Goal: Communication & Community: Participate in discussion

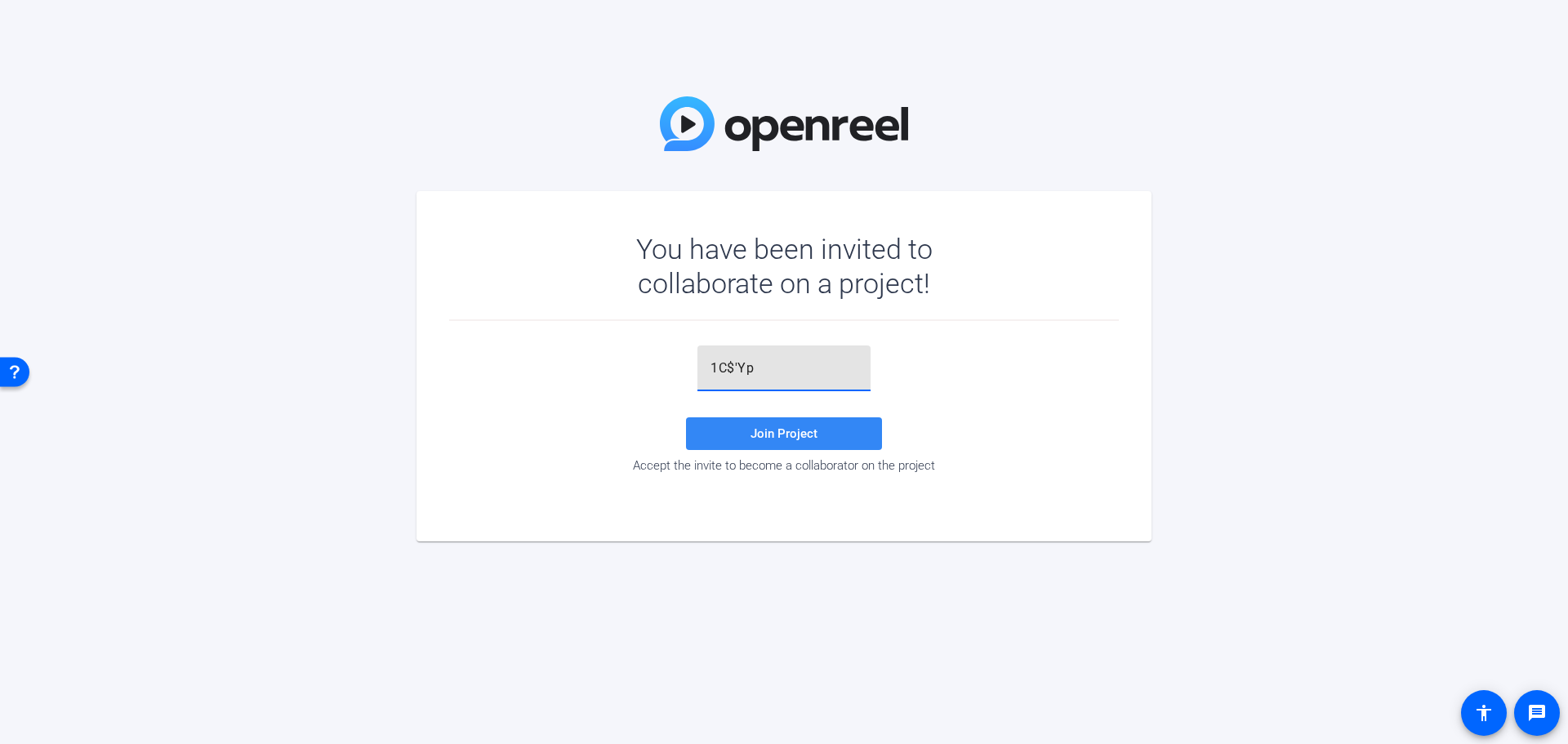
type input "1C$'Yp"
click at [748, 433] on span at bounding box center [784, 433] width 196 height 39
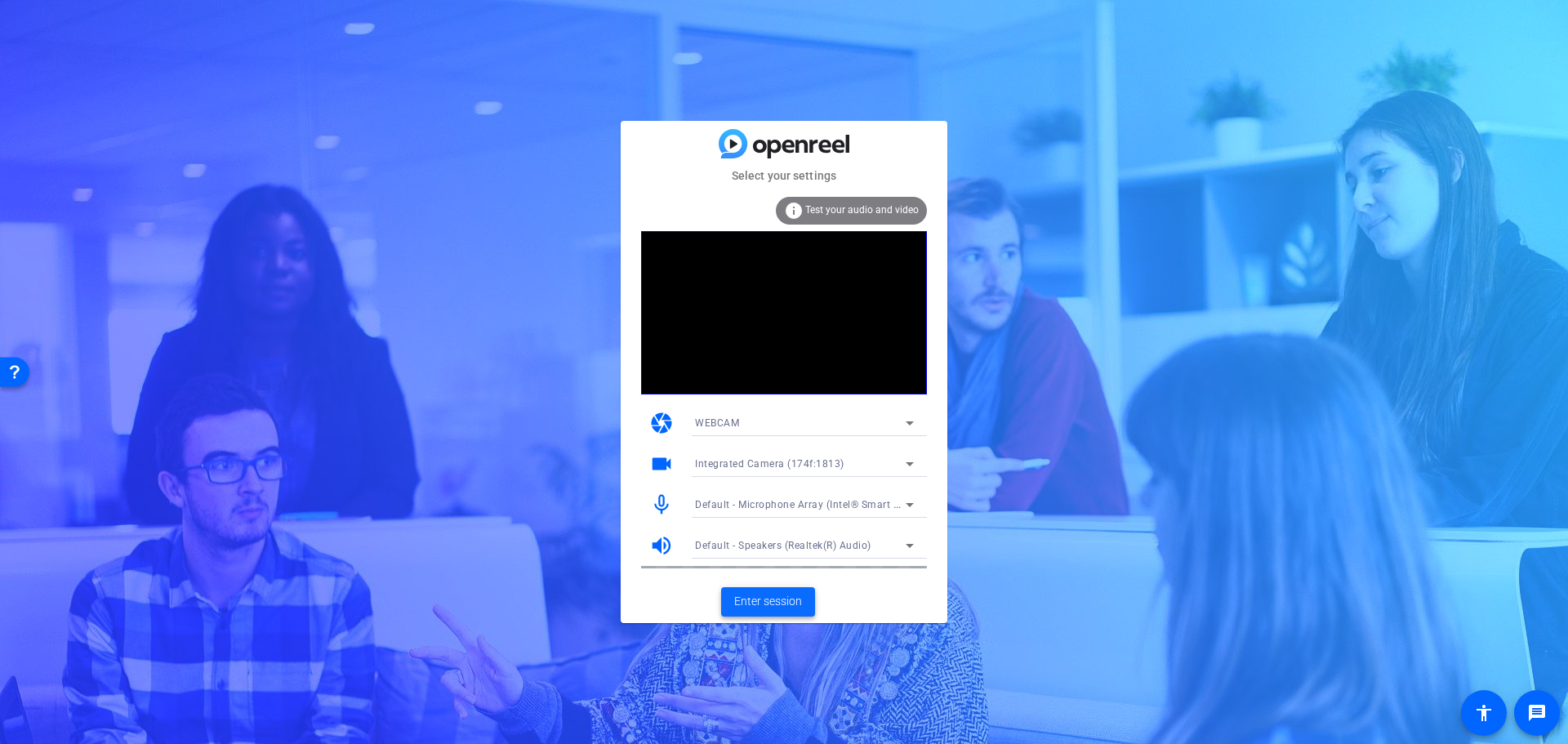
click at [748, 602] on span "Enter session" at bounding box center [768, 601] width 68 height 17
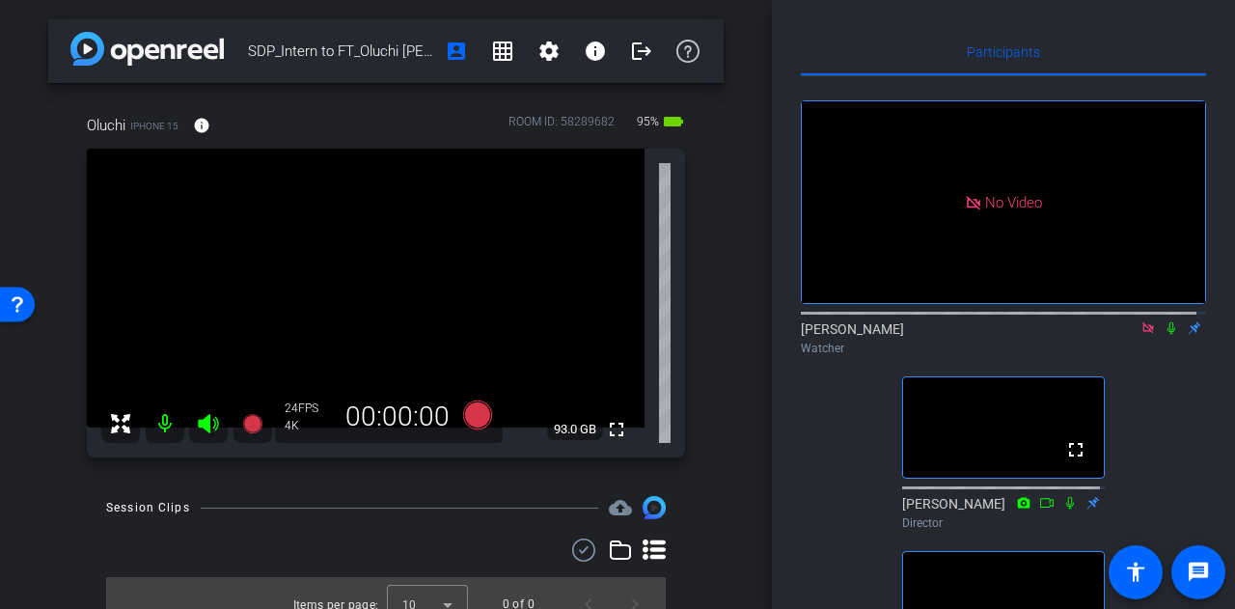
click at [1140, 335] on icon at bounding box center [1147, 328] width 15 height 14
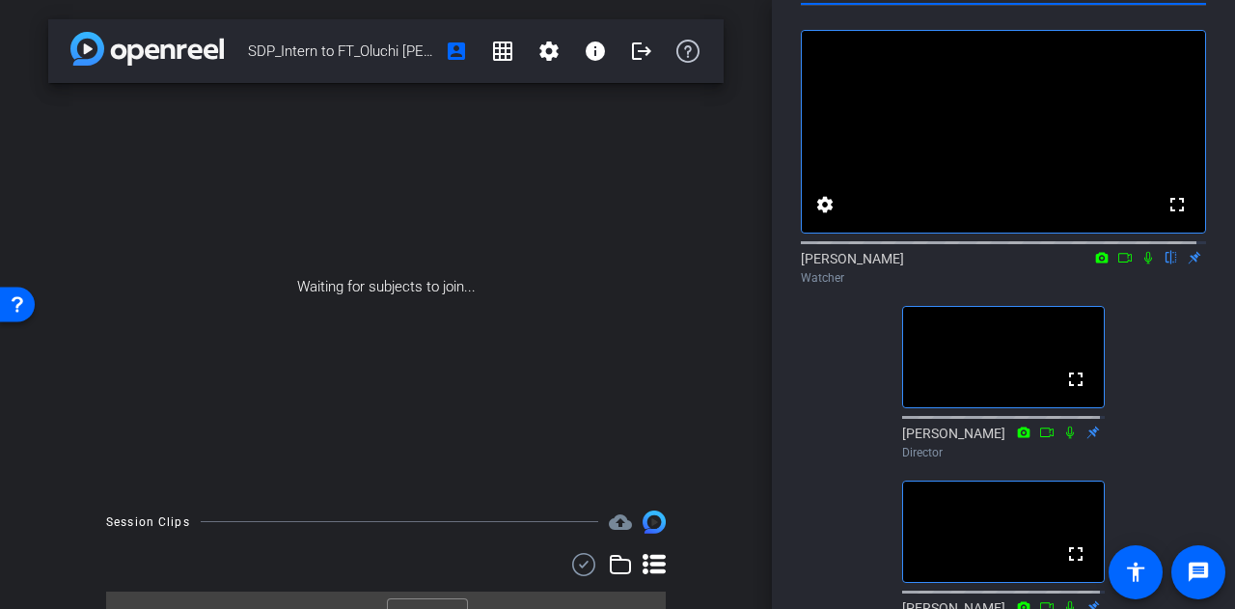
scroll to position [101, 0]
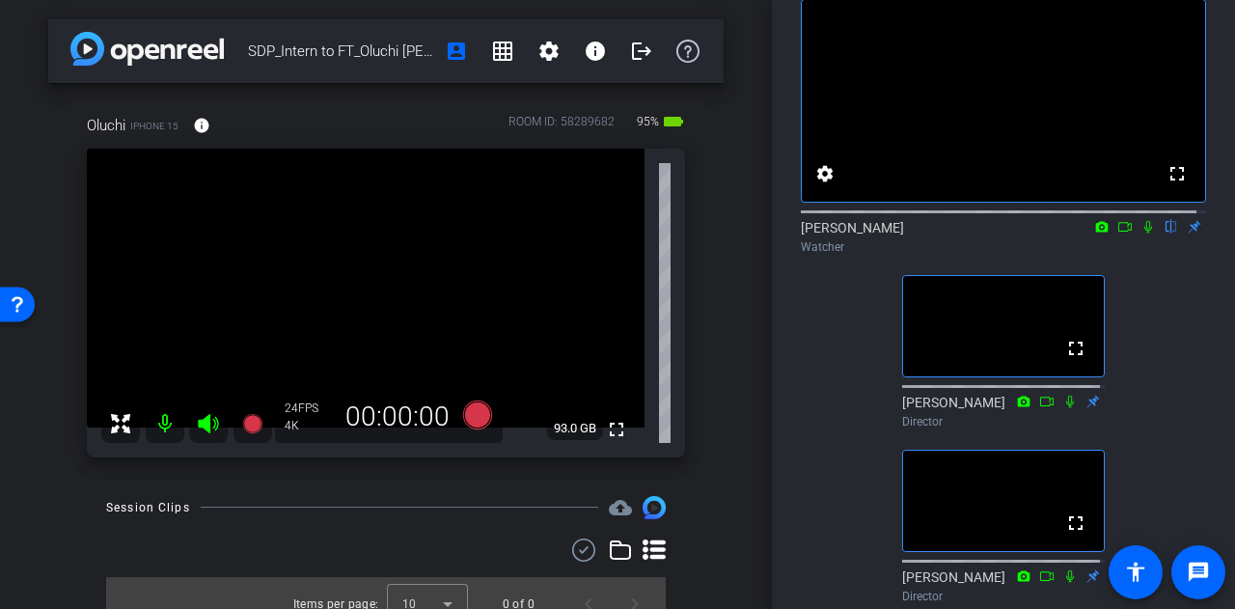
click at [1153, 364] on div "fullscreen settings Meghan Reilly flip Watcher fullscreen Michael Caso Director…" at bounding box center [1003, 293] width 405 height 636
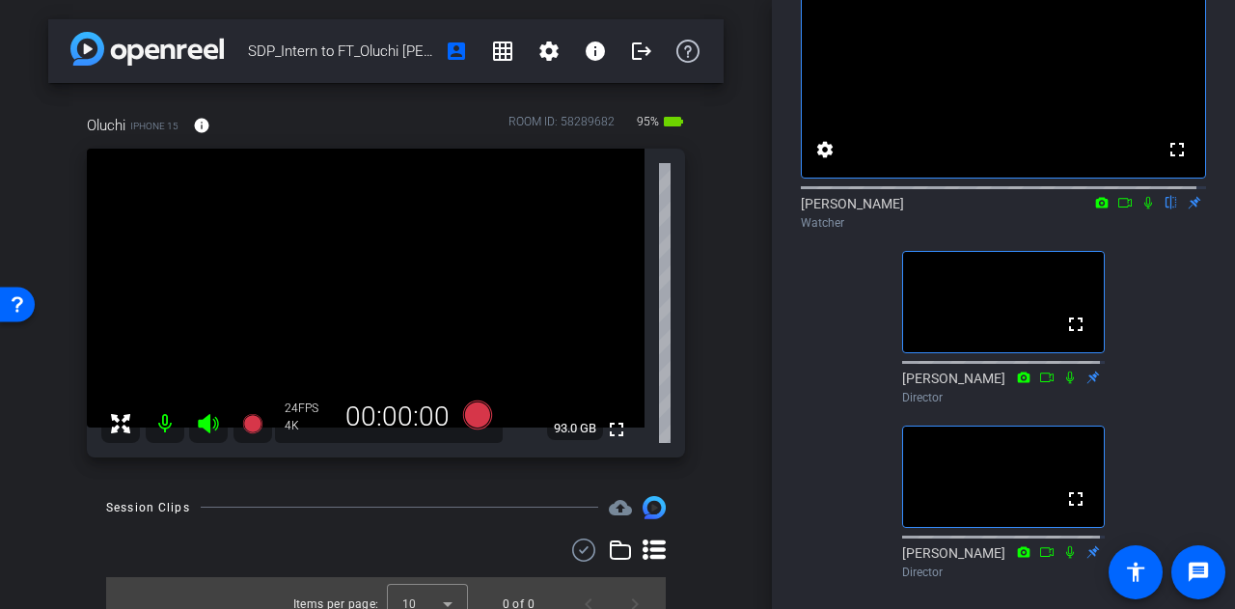
scroll to position [119, 0]
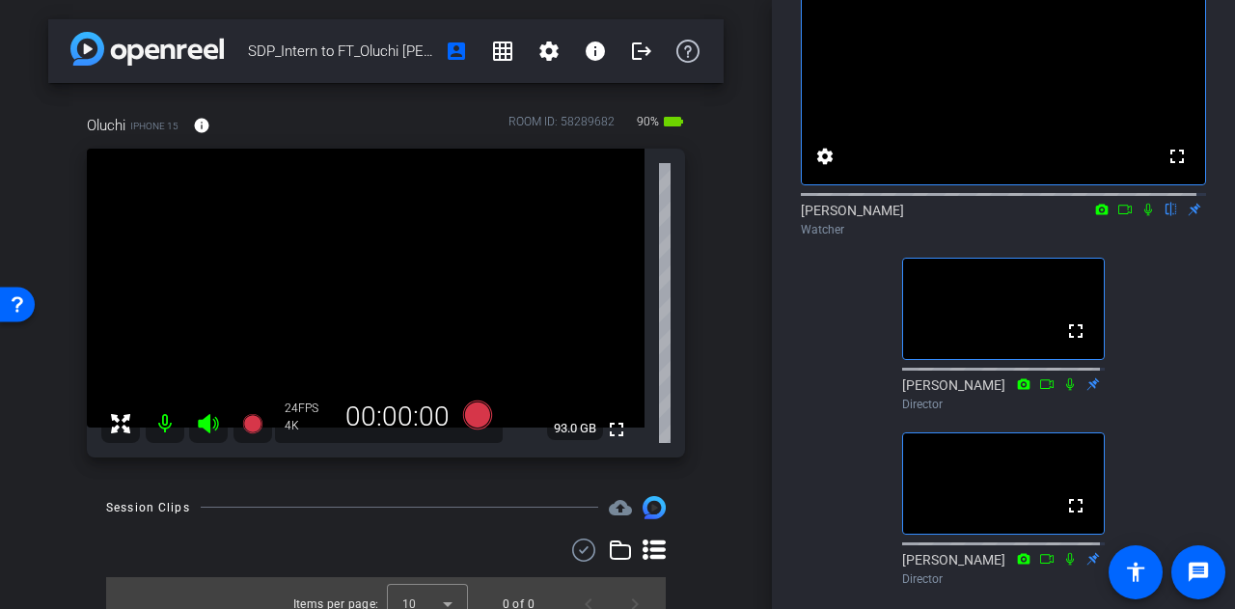
click at [783, 350] on div "Participants fullscreen settings Meghan Reilly flip Watcher fullscreen Michael …" at bounding box center [1003, 304] width 463 height 609
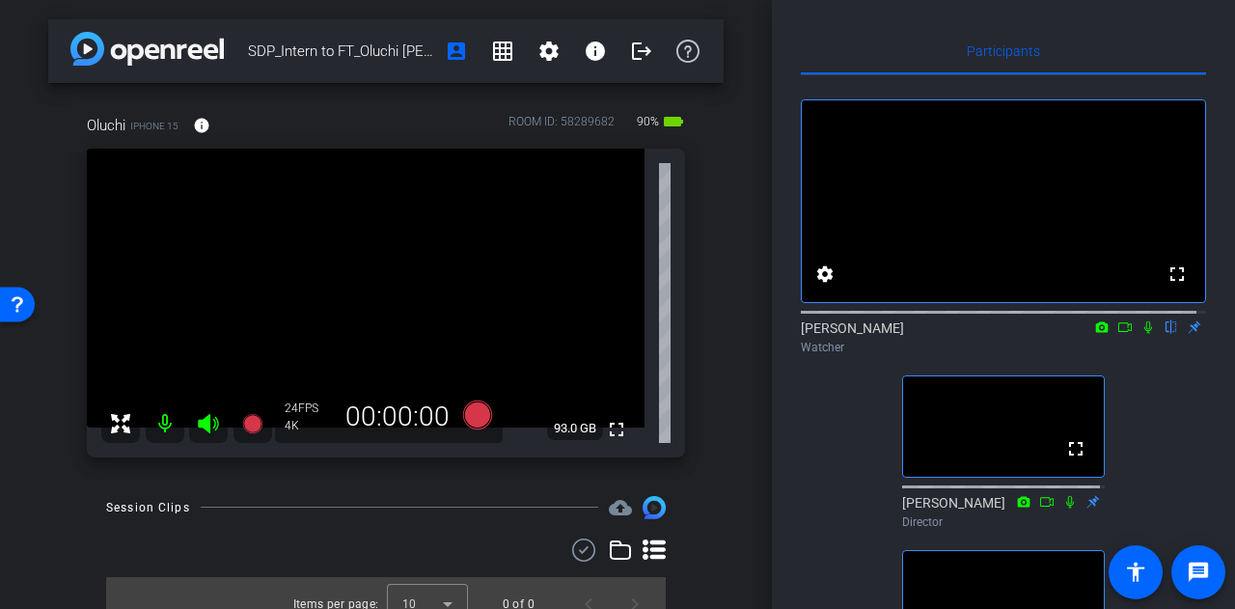
scroll to position [97, 0]
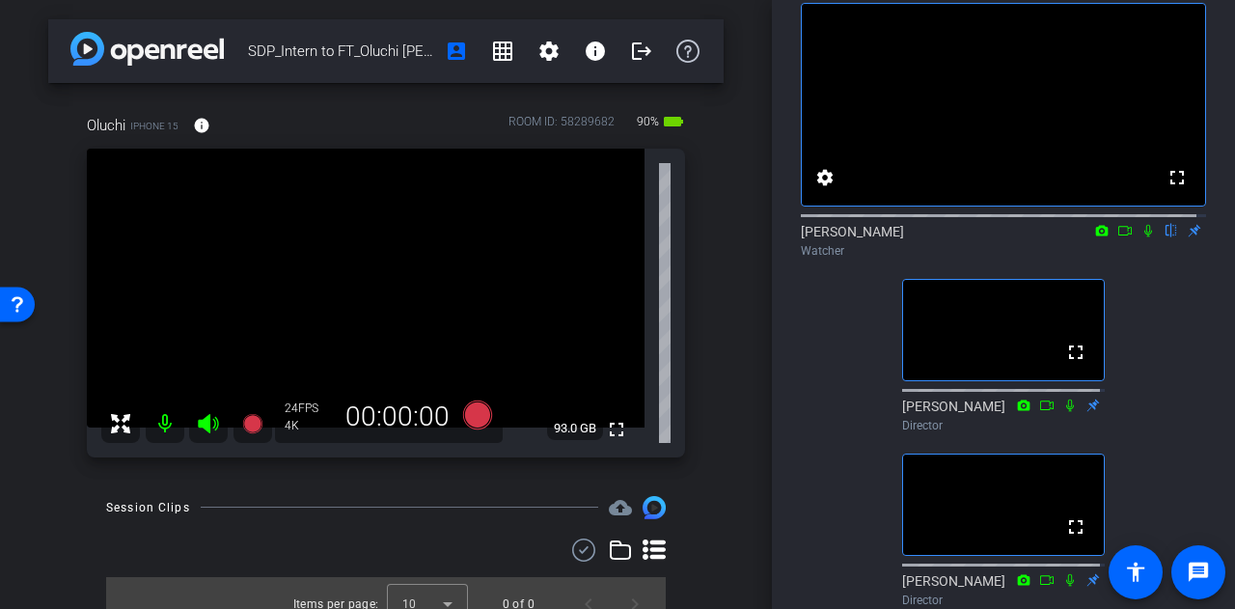
click at [1146, 239] on mat-icon at bounding box center [1147, 230] width 23 height 17
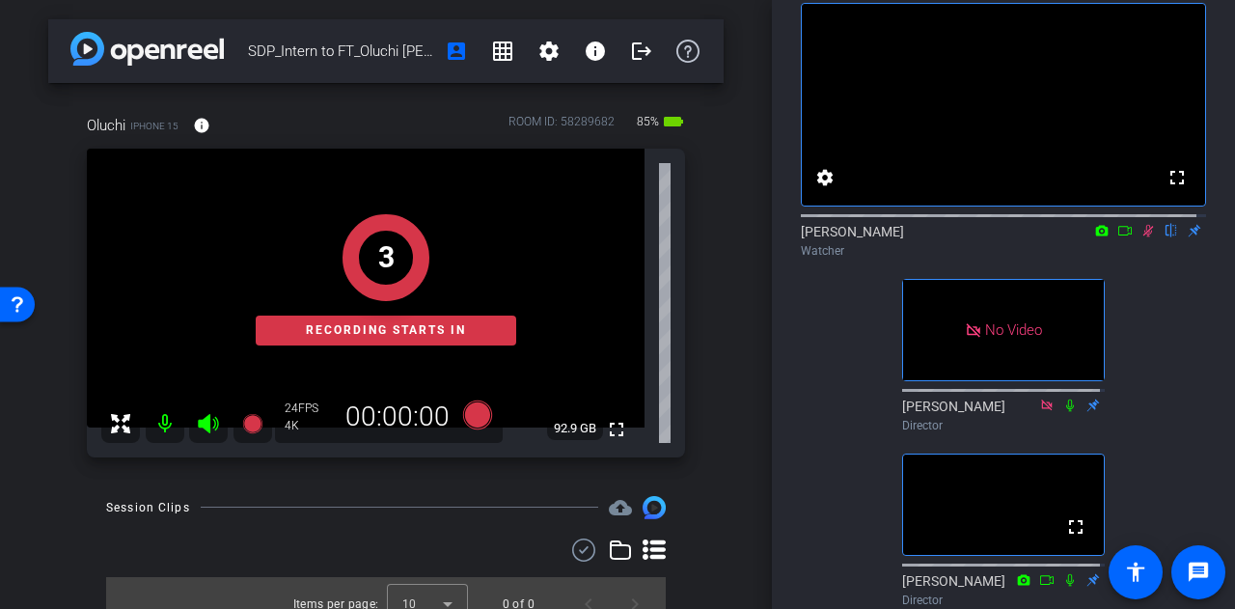
click at [1120, 237] on icon at bounding box center [1124, 231] width 15 height 14
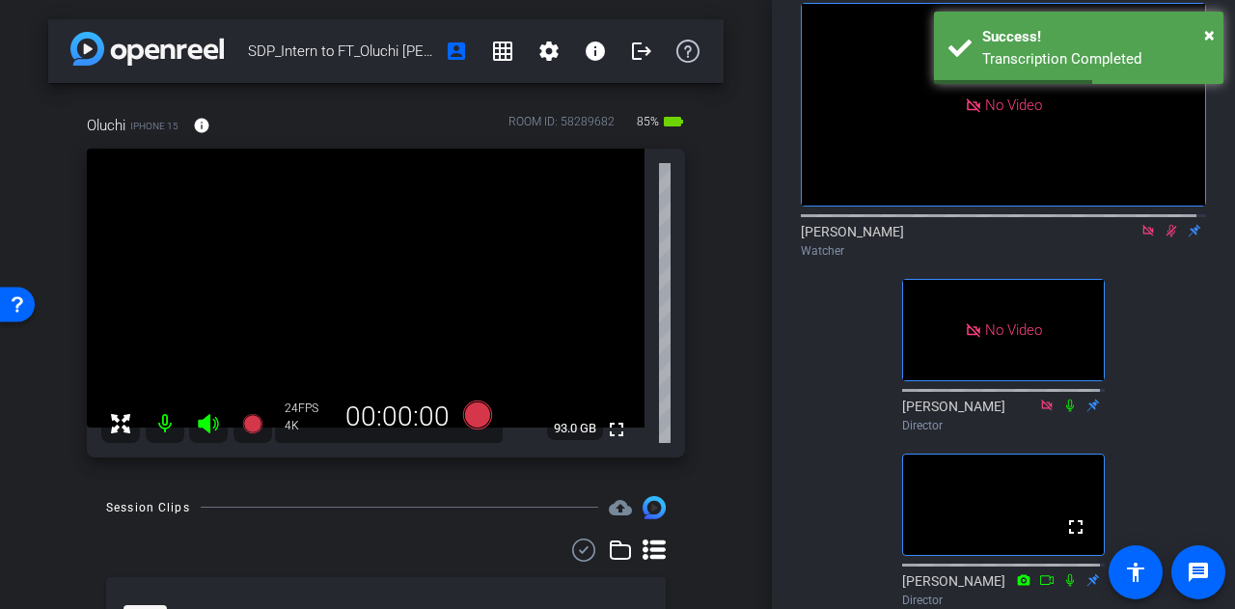
click at [1142, 235] on icon at bounding box center [1147, 230] width 11 height 11
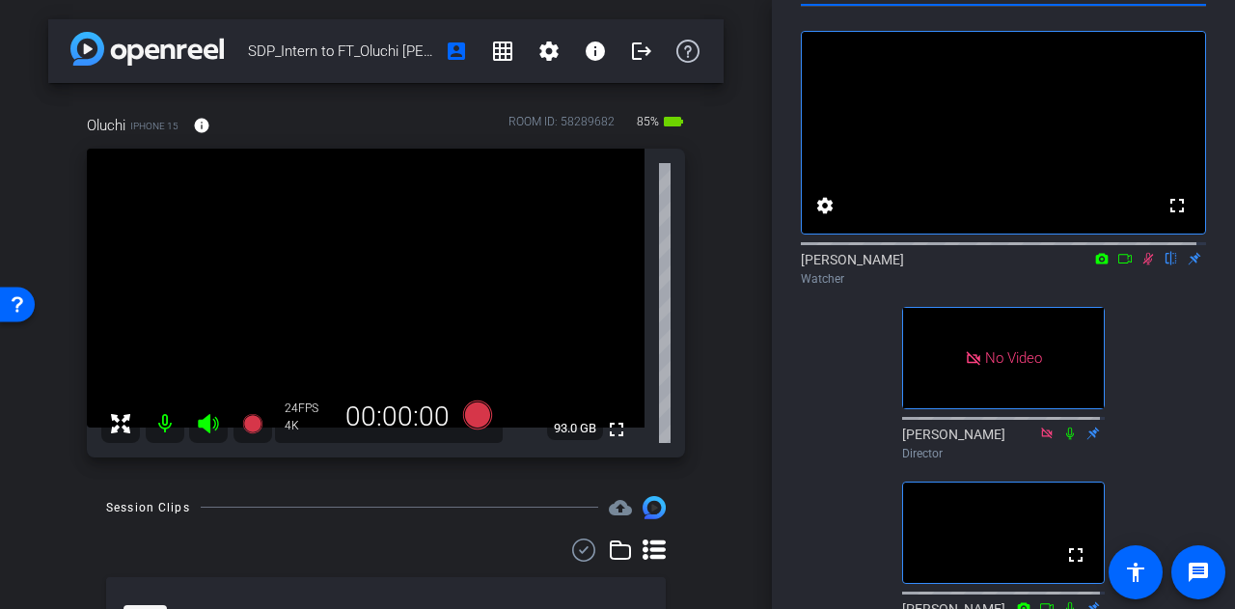
scroll to position [0, 0]
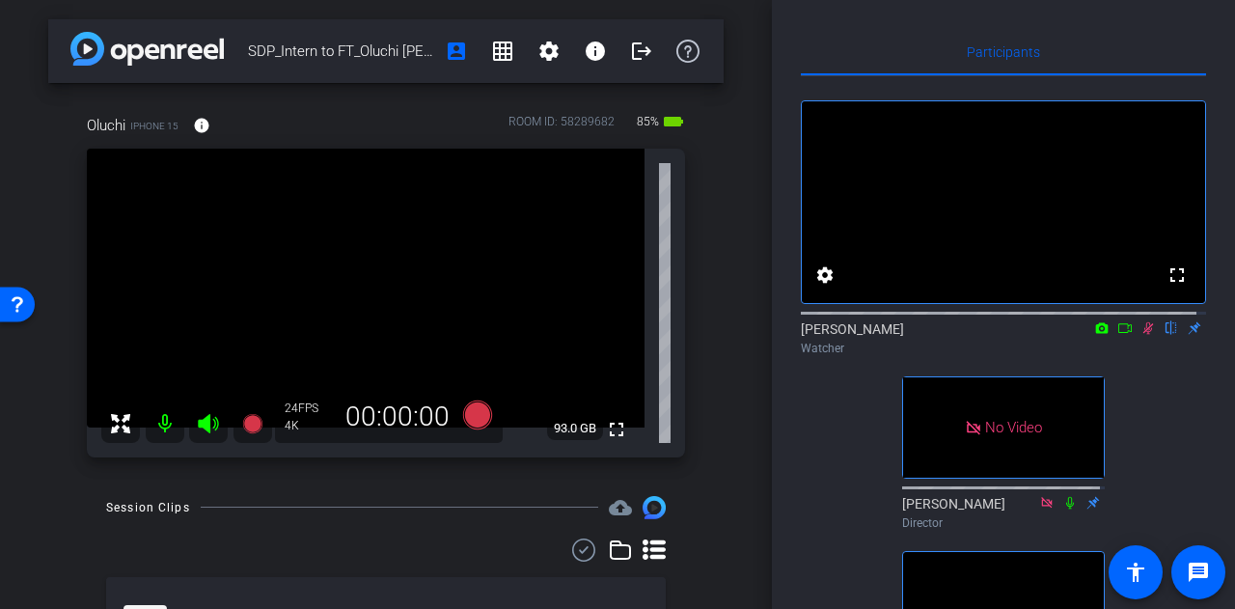
click at [1140, 335] on icon at bounding box center [1147, 328] width 15 height 14
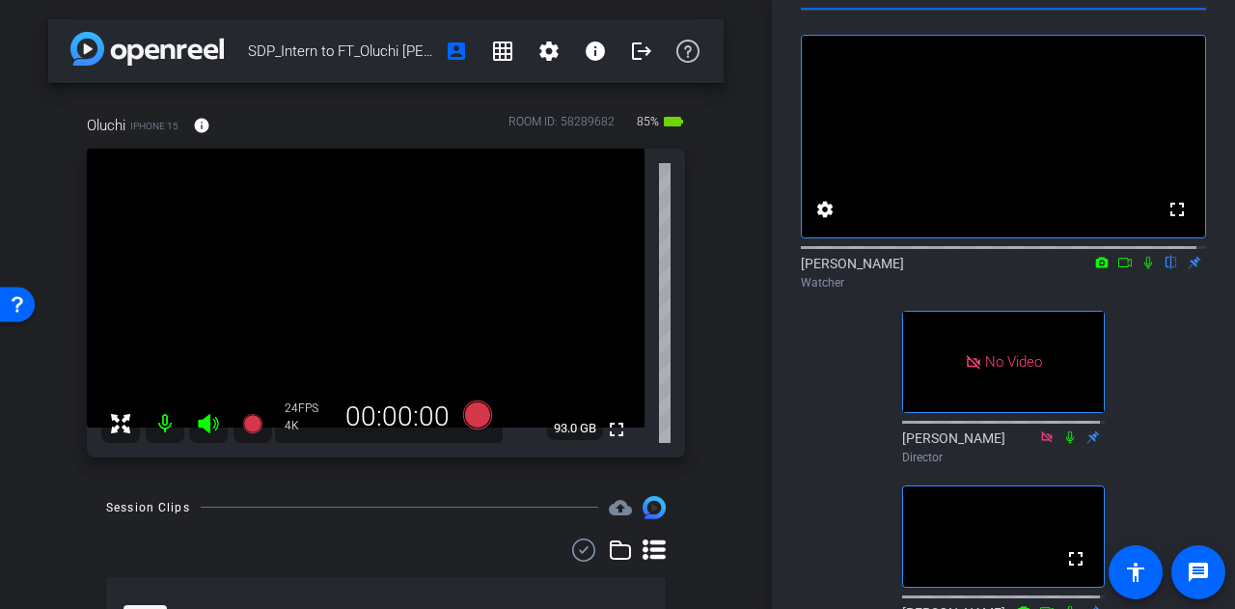
scroll to position [96, 0]
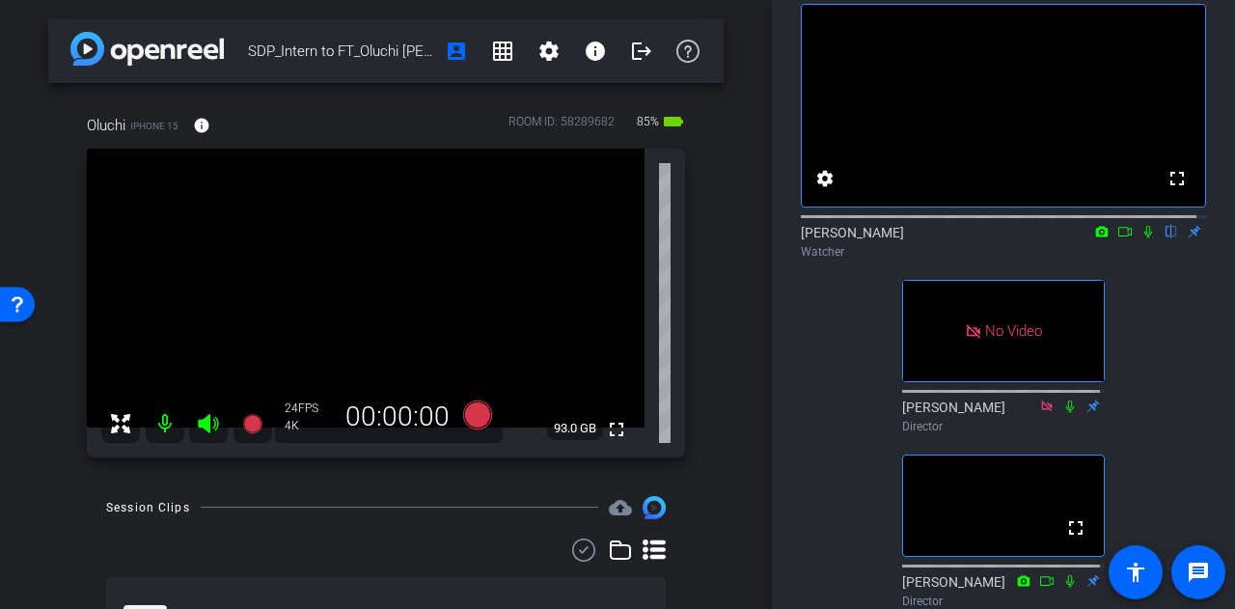
click at [1121, 238] on icon at bounding box center [1124, 232] width 15 height 14
click at [1163, 238] on icon at bounding box center [1170, 232] width 15 height 14
click at [1142, 236] on icon at bounding box center [1147, 231] width 11 height 11
click at [1117, 238] on icon at bounding box center [1124, 232] width 15 height 14
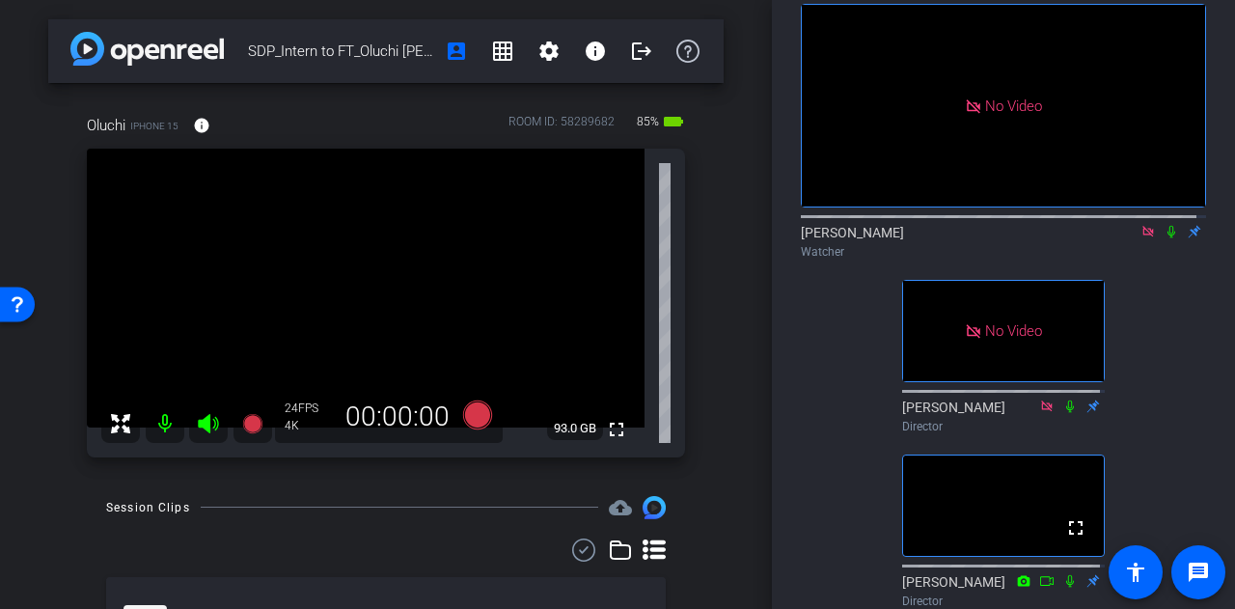
click at [1163, 238] on icon at bounding box center [1170, 232] width 15 height 14
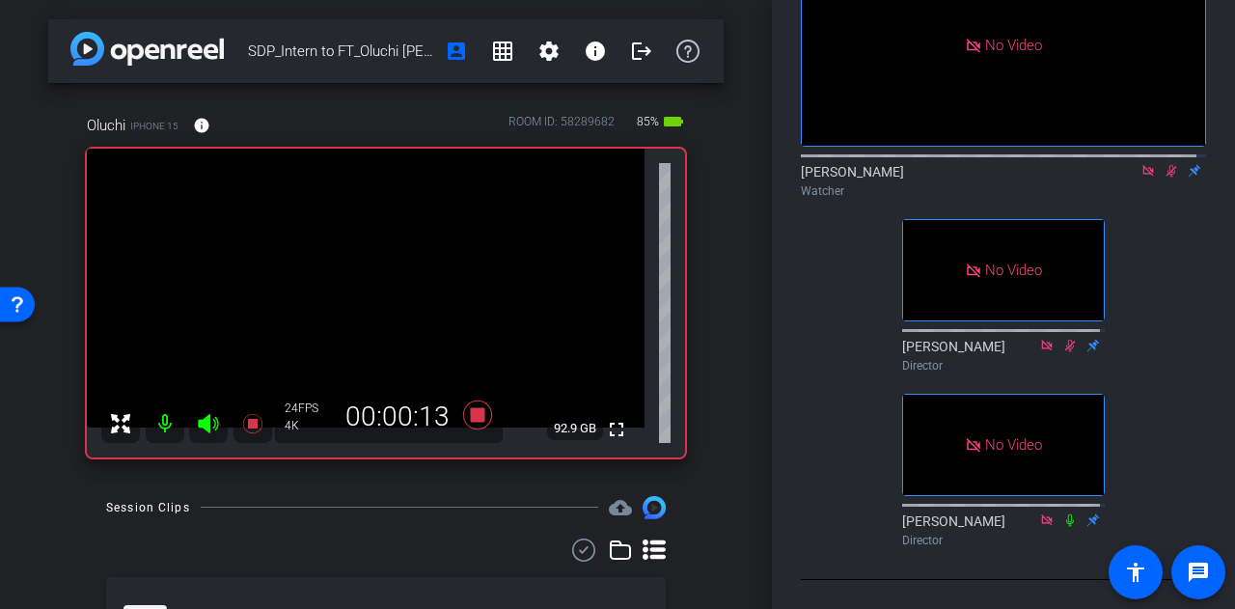
scroll to position [193, 0]
click at [1166, 165] on icon at bounding box center [1171, 171] width 11 height 13
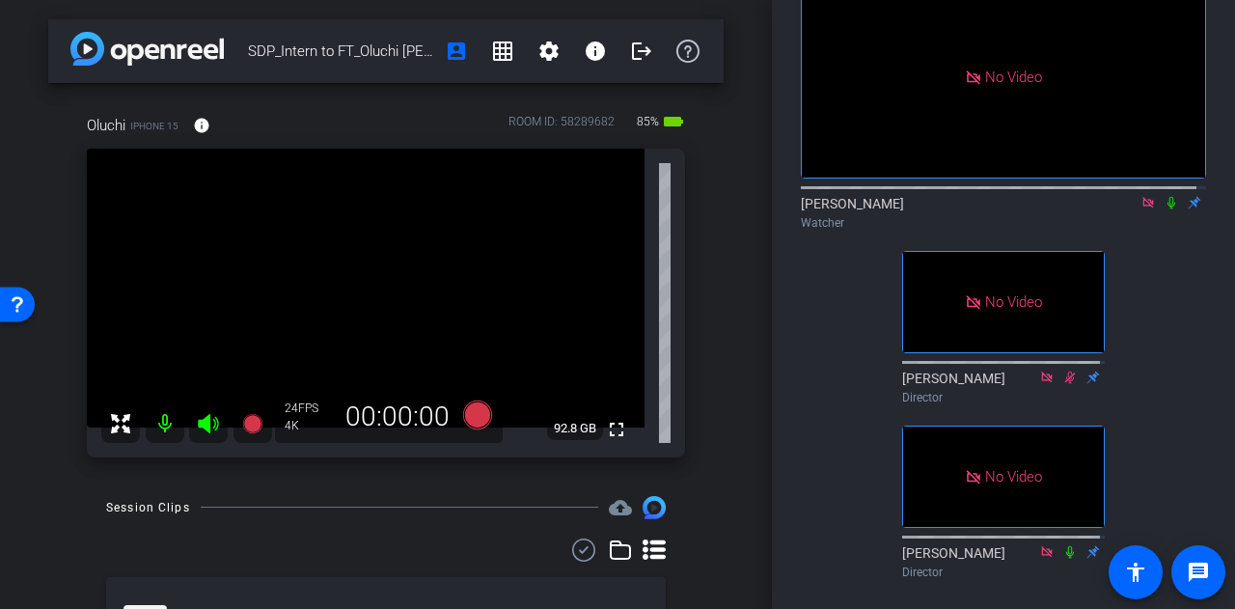
scroll to position [96, 0]
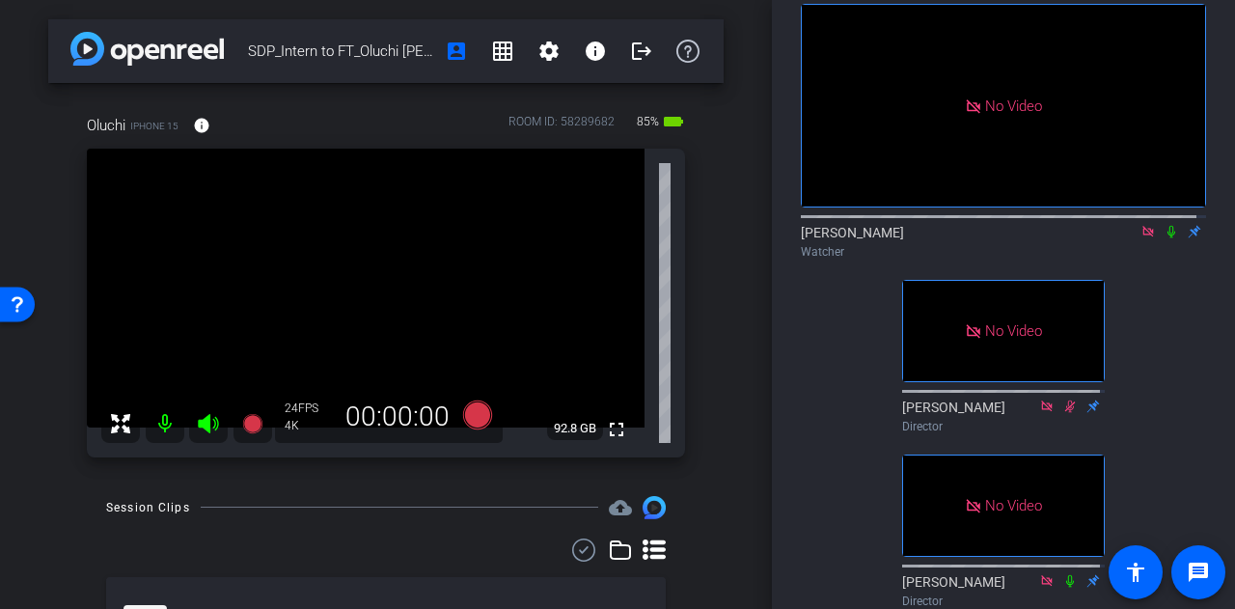
click at [1163, 238] on icon at bounding box center [1170, 232] width 15 height 14
click at [1167, 238] on icon at bounding box center [1171, 232] width 8 height 13
click at [1163, 238] on icon at bounding box center [1170, 232] width 15 height 14
click at [1167, 238] on icon at bounding box center [1171, 232] width 8 height 13
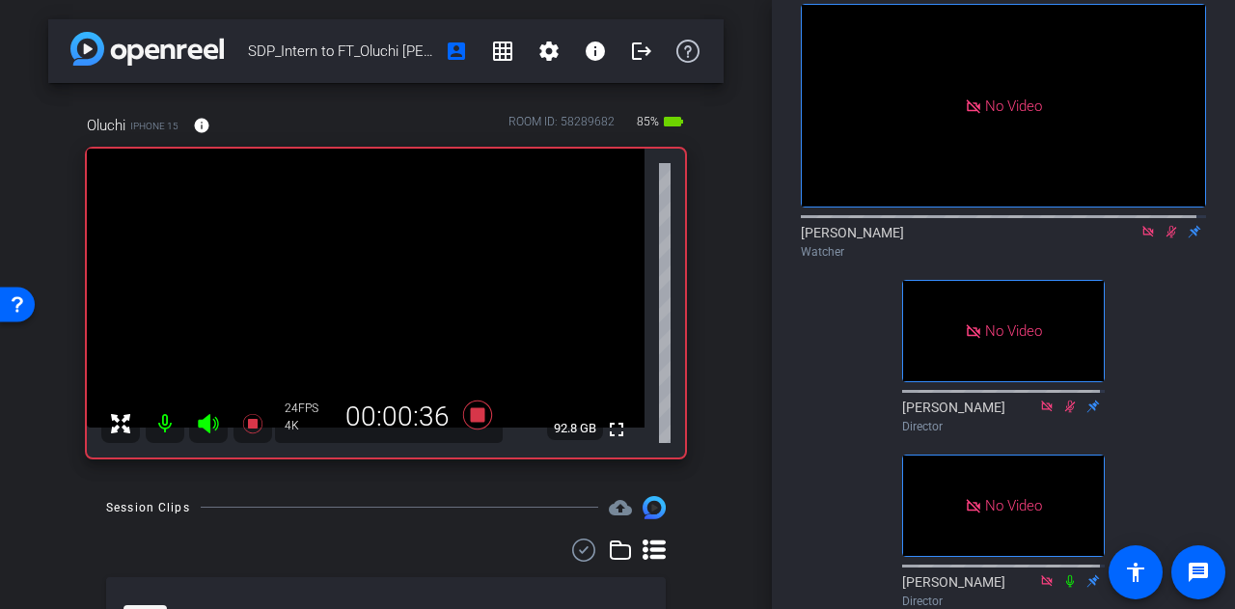
click at [1163, 238] on icon at bounding box center [1170, 232] width 15 height 14
click at [1167, 238] on icon at bounding box center [1171, 232] width 8 height 13
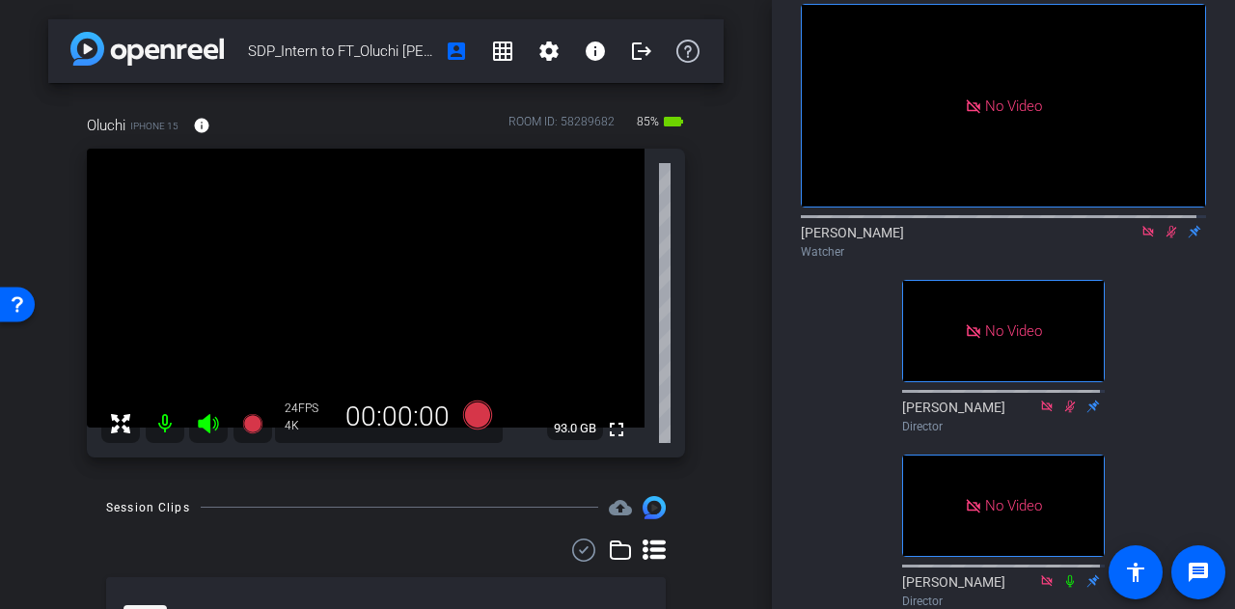
click at [1163, 238] on icon at bounding box center [1170, 232] width 15 height 14
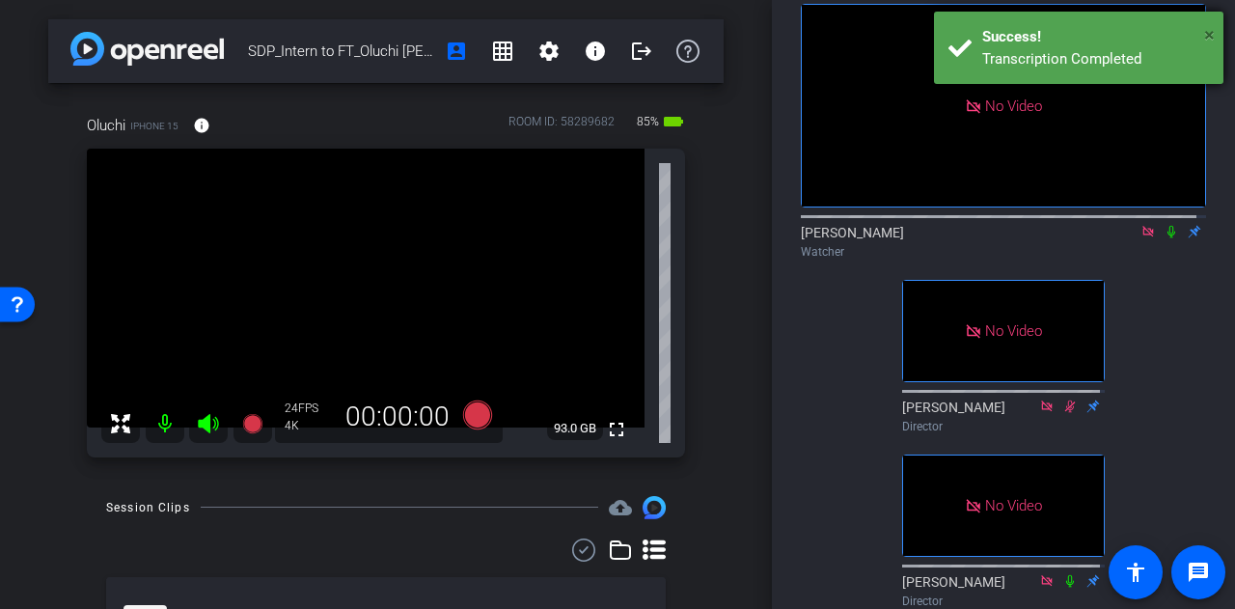
click at [1213, 32] on span "×" at bounding box center [1209, 34] width 11 height 23
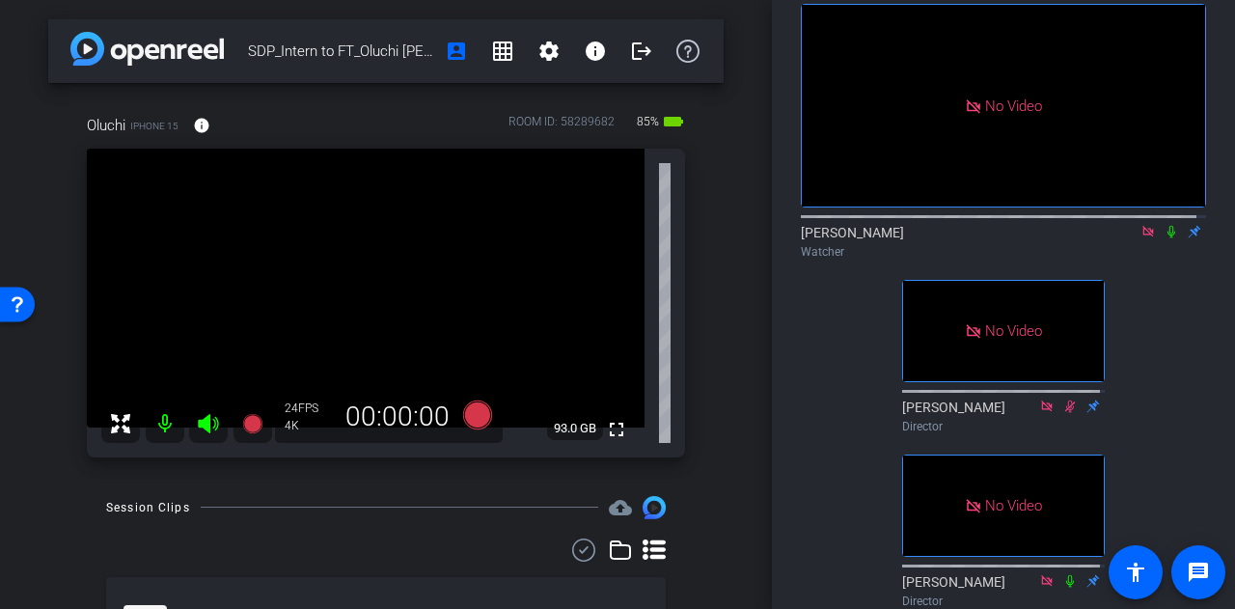
click at [1163, 238] on icon at bounding box center [1170, 232] width 15 height 14
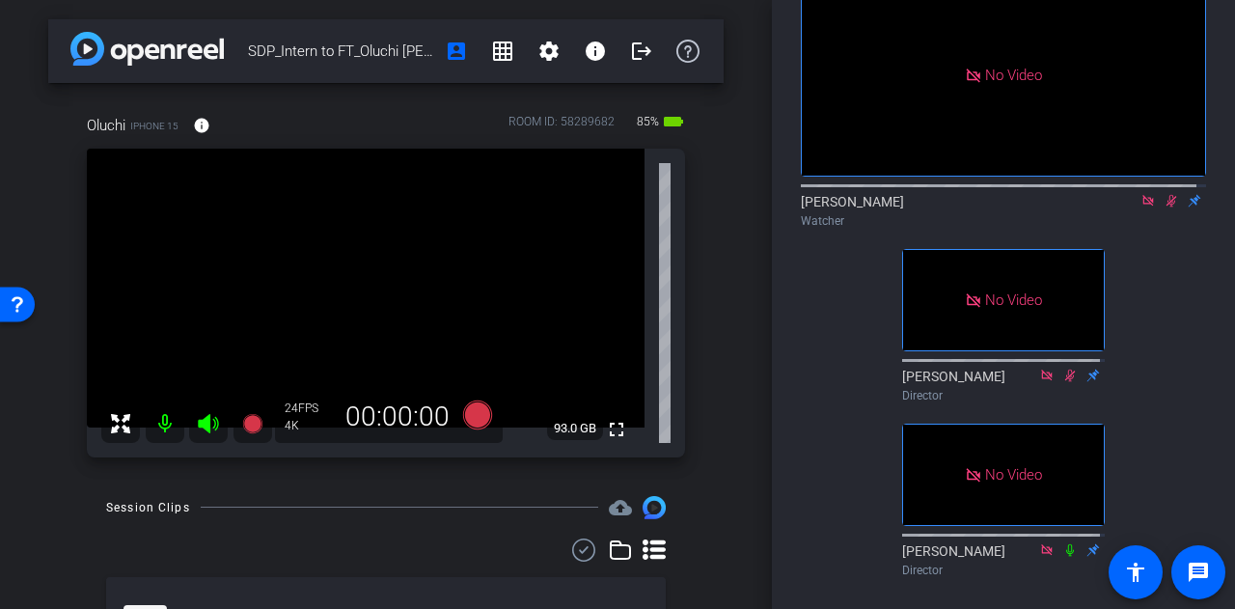
scroll to position [97, 0]
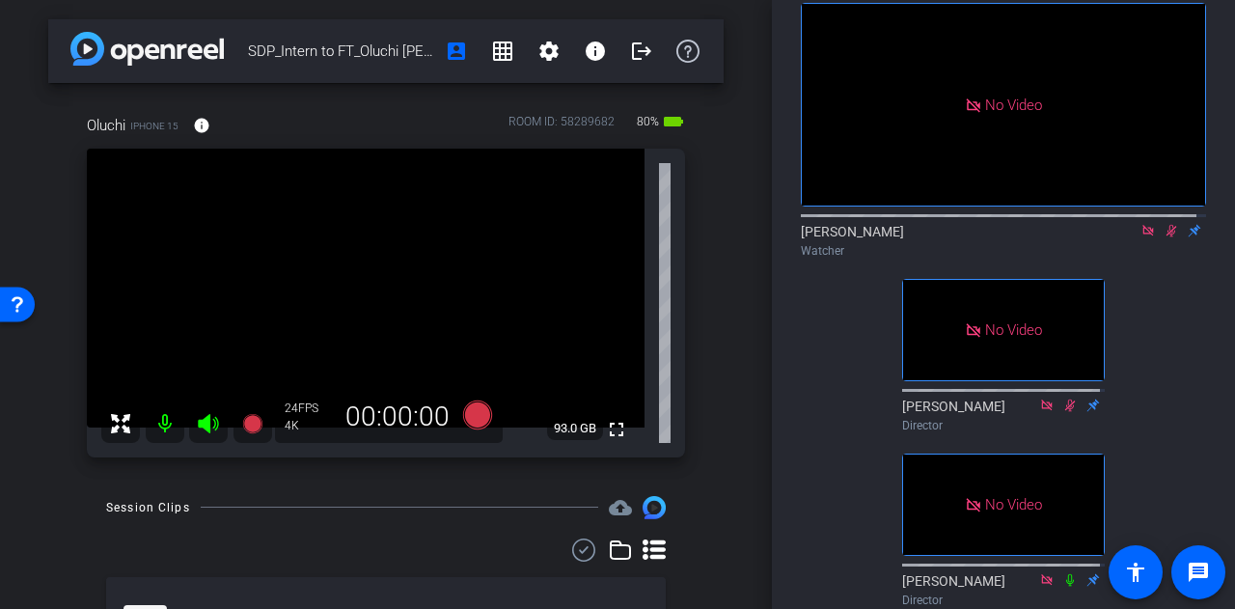
click at [1163, 237] on icon at bounding box center [1170, 231] width 15 height 14
click at [1161, 239] on mat-icon at bounding box center [1171, 230] width 23 height 17
click at [1163, 237] on icon at bounding box center [1170, 231] width 15 height 14
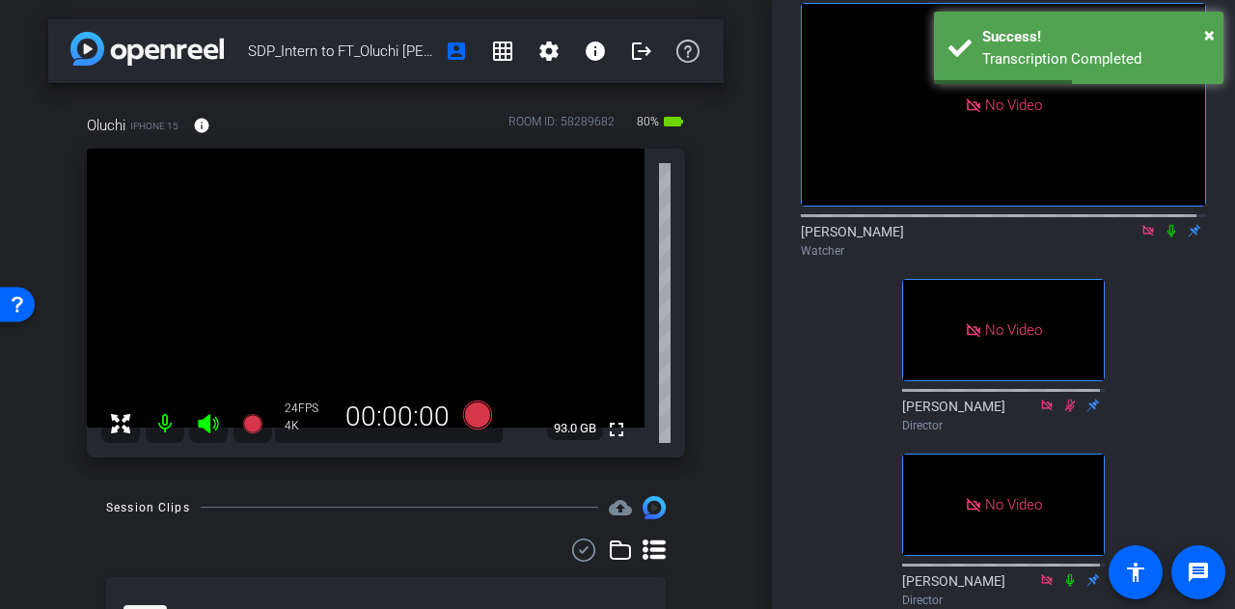
click at [1163, 237] on icon at bounding box center [1170, 231] width 15 height 14
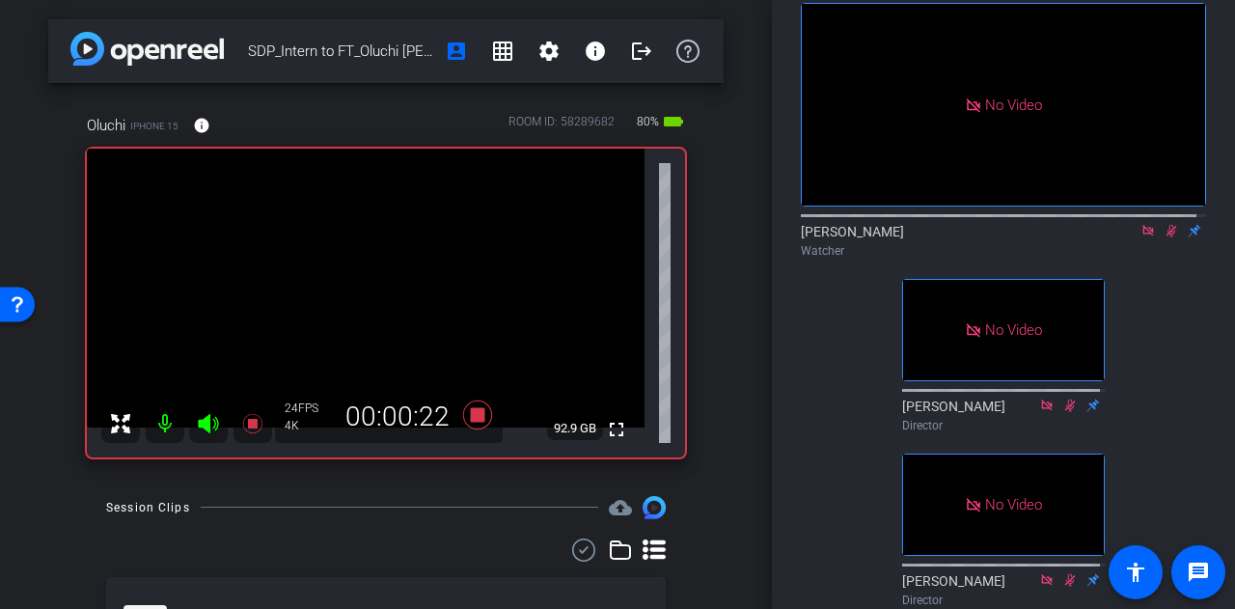
scroll to position [194, 0]
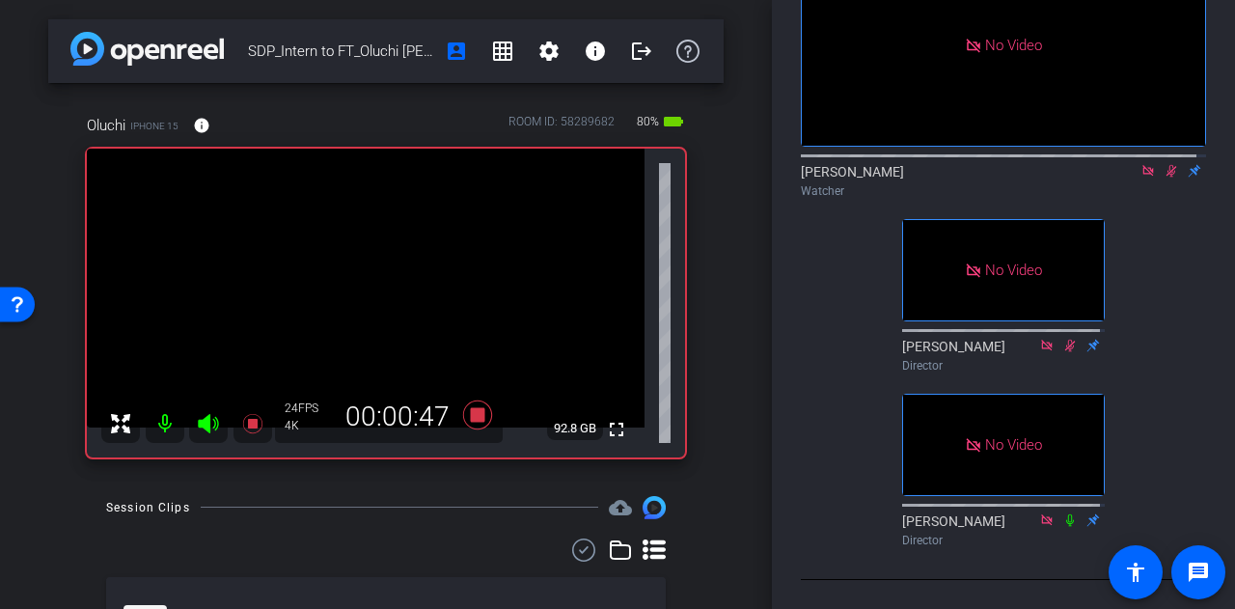
click at [1164, 162] on div "Meghan Reilly Watcher" at bounding box center [1003, 181] width 405 height 38
click at [1163, 164] on icon at bounding box center [1170, 171] width 15 height 14
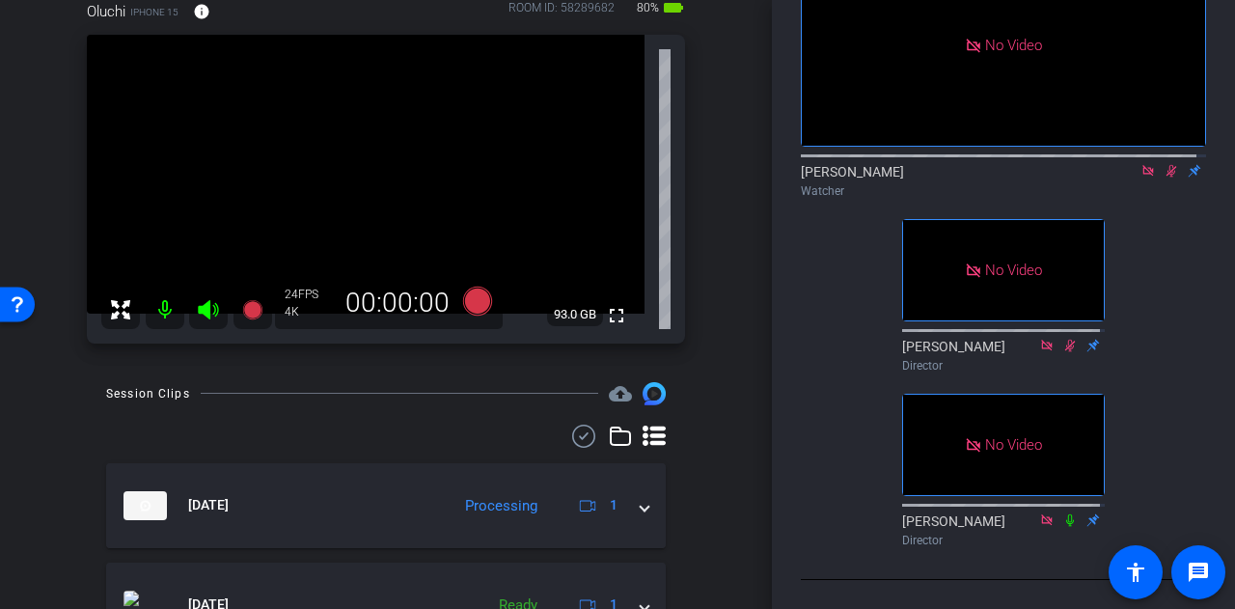
scroll to position [96, 0]
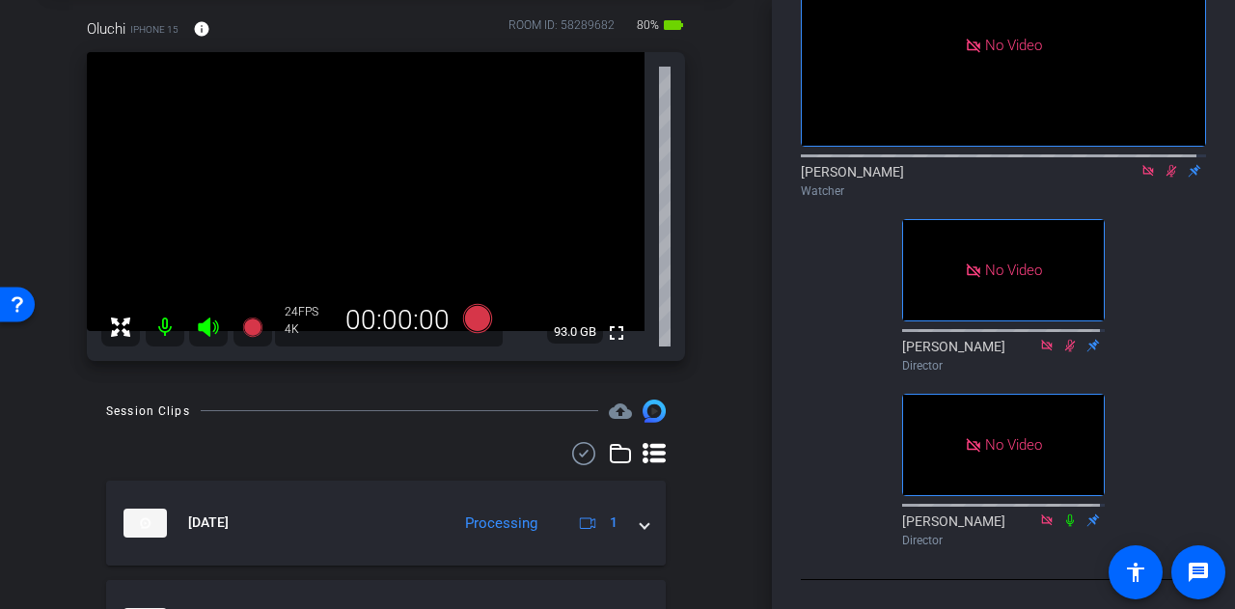
click at [1176, 258] on div "No Video Meghan Reilly Watcher No Video Michael Caso Director No Video David Ki…" at bounding box center [1003, 237] width 405 height 636
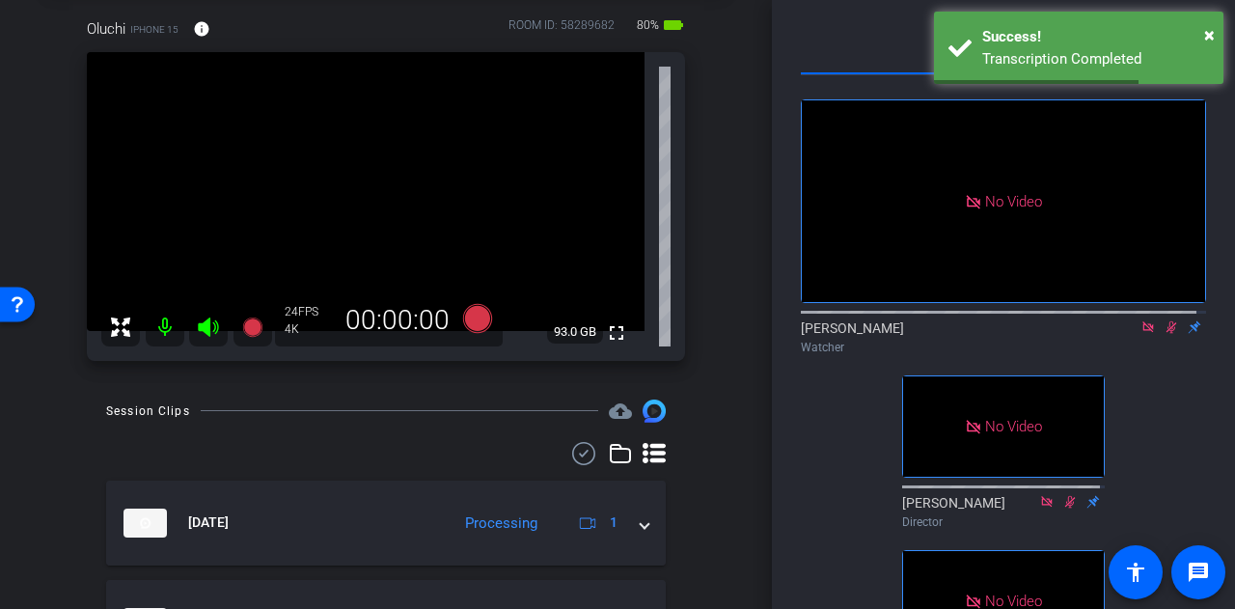
scroll to position [0, 0]
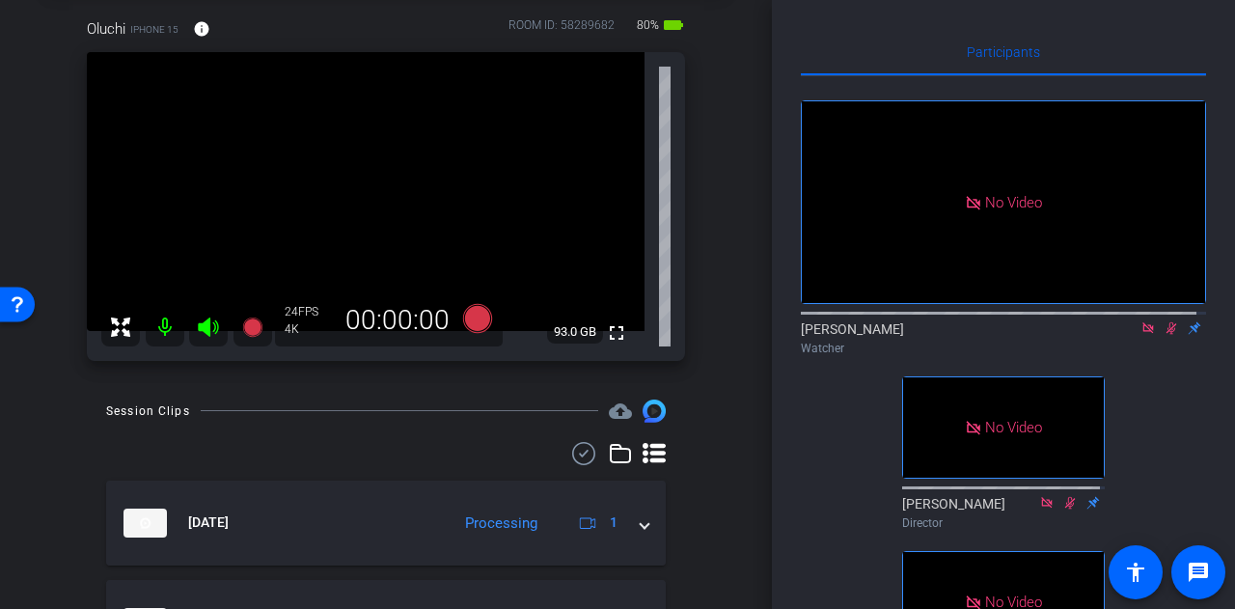
click at [1166, 335] on icon at bounding box center [1171, 328] width 11 height 13
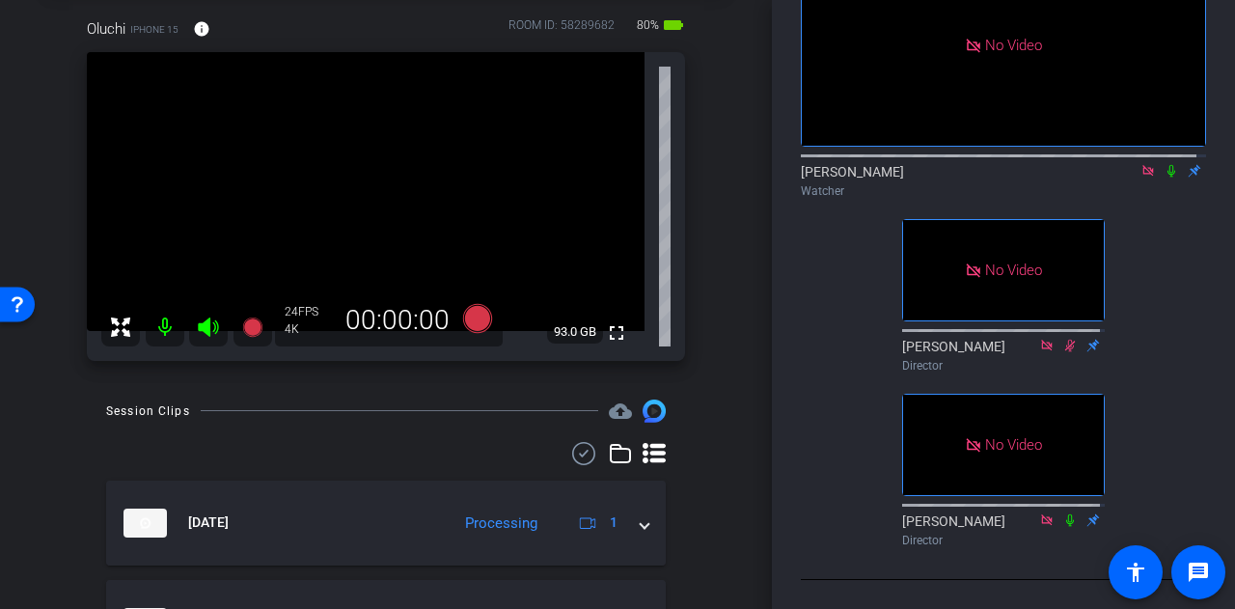
scroll to position [194, 0]
click at [1167, 165] on icon at bounding box center [1171, 171] width 8 height 13
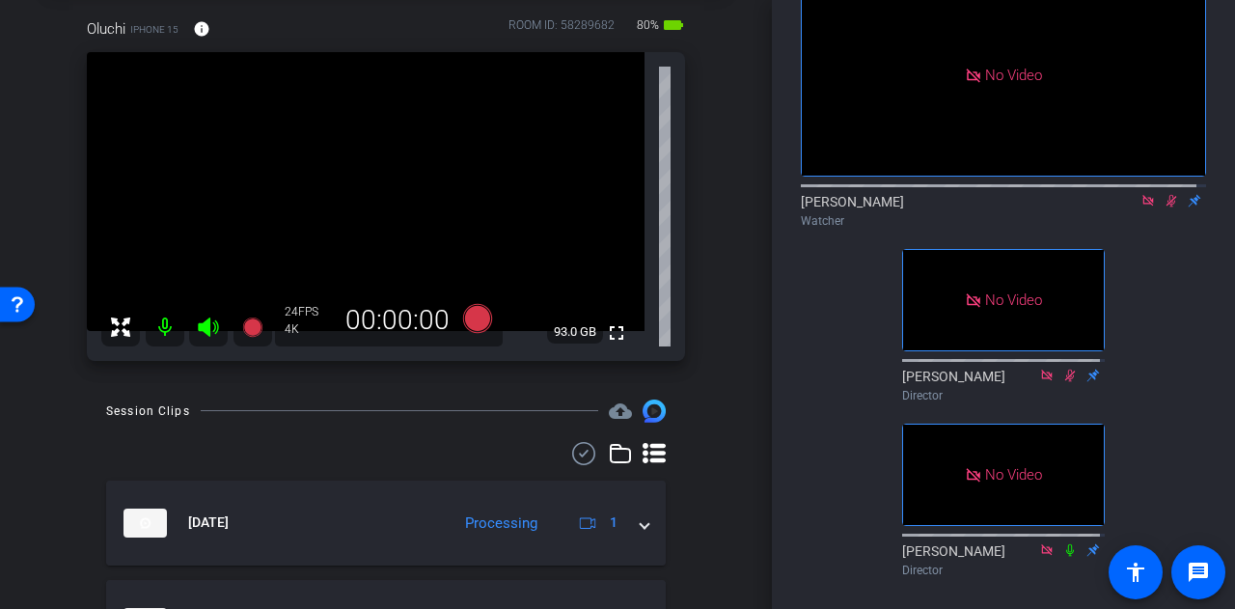
scroll to position [97, 0]
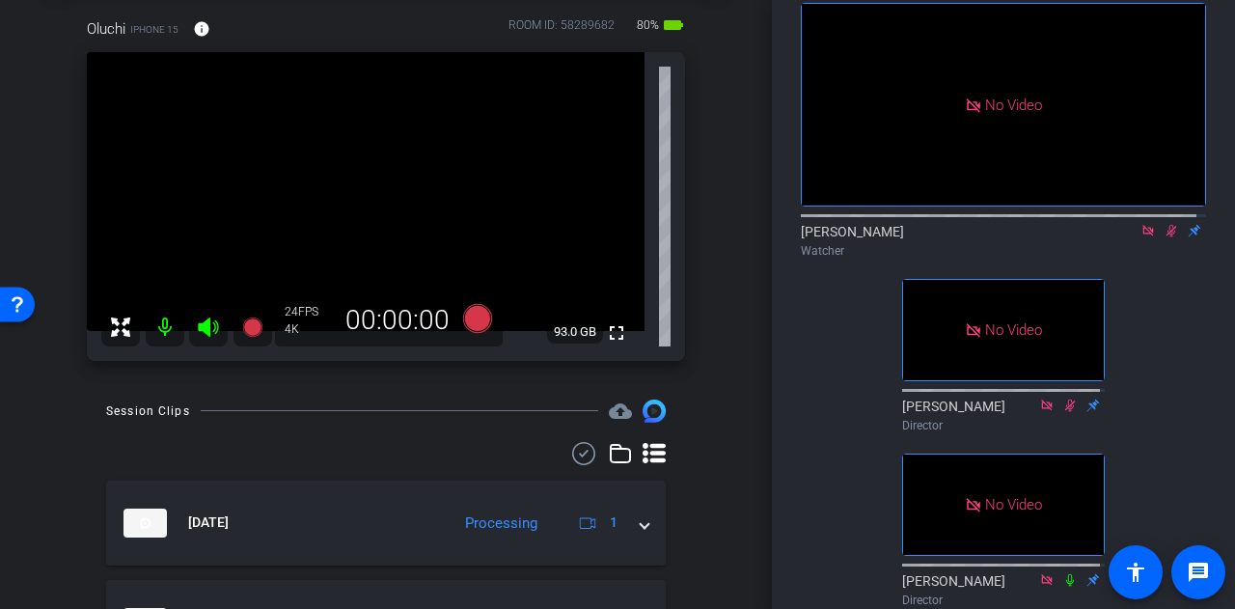
click at [1122, 348] on div "No Video Meghan Reilly Watcher No Video Michael Caso Director No Video David Ki…" at bounding box center [1003, 297] width 405 height 636
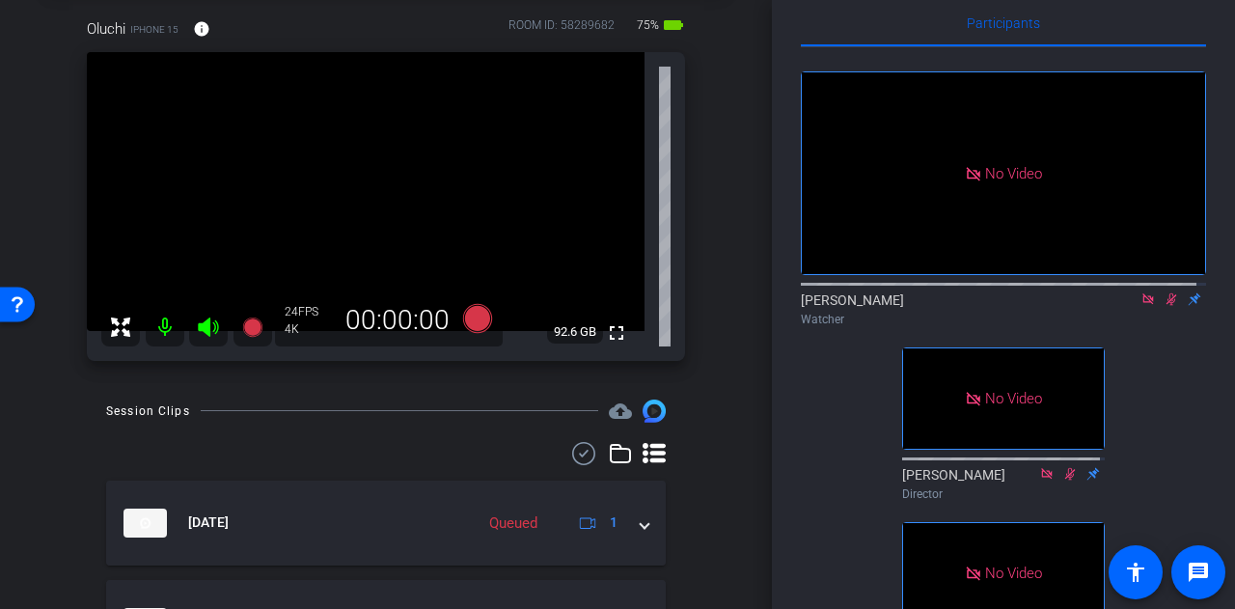
scroll to position [0, 0]
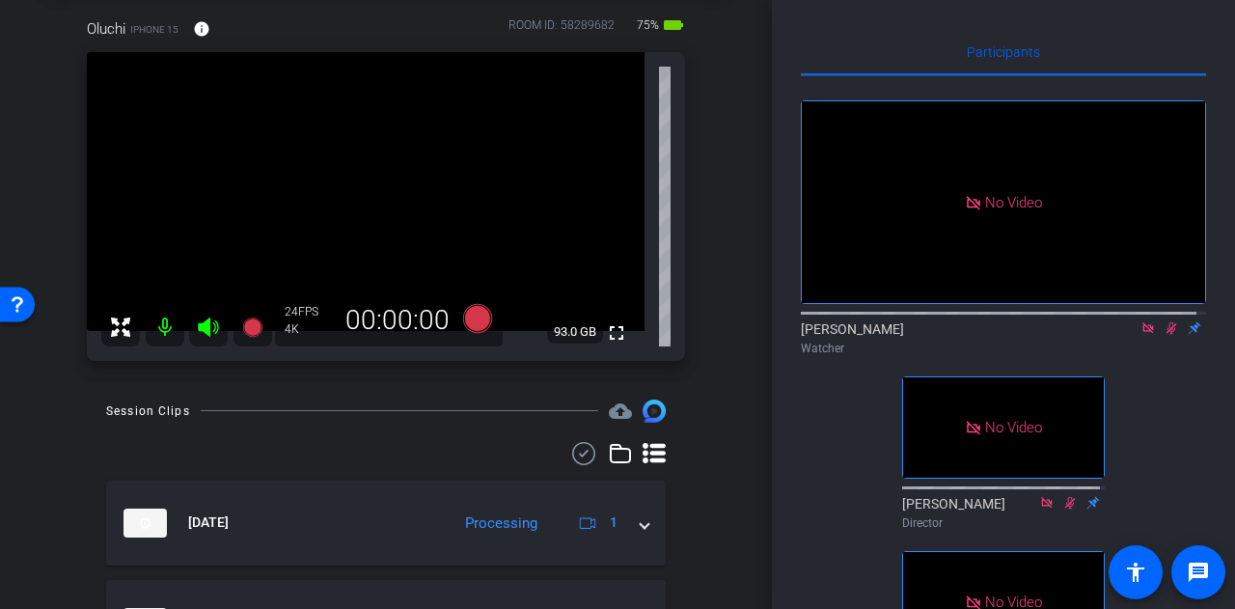
click at [1166, 335] on icon at bounding box center [1171, 328] width 11 height 13
click at [1167, 335] on icon at bounding box center [1171, 328] width 8 height 13
click at [1166, 335] on icon at bounding box center [1171, 328] width 11 height 13
click at [1142, 333] on icon at bounding box center [1147, 327] width 11 height 11
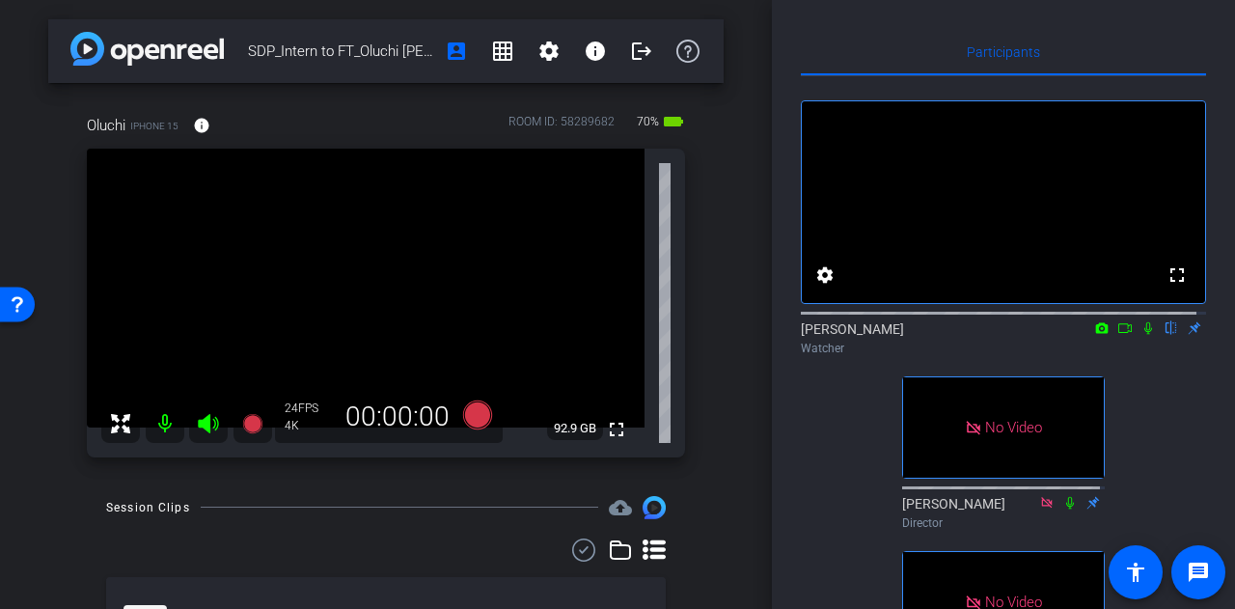
click at [1096, 333] on icon at bounding box center [1102, 327] width 13 height 11
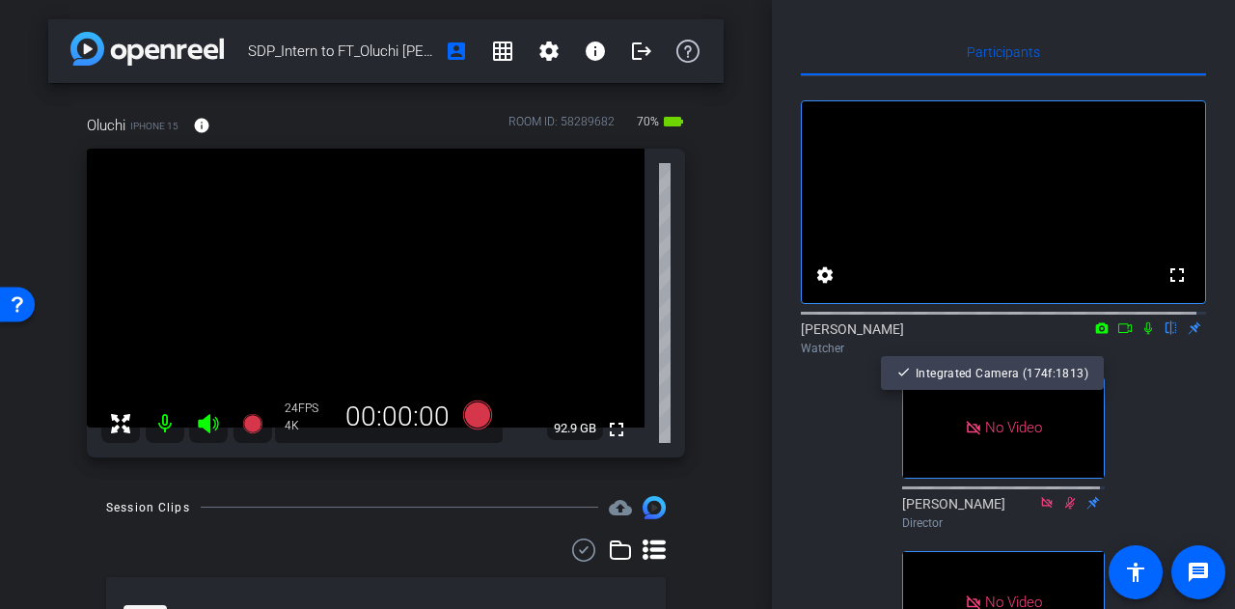
click at [1109, 348] on div at bounding box center [617, 304] width 1235 height 609
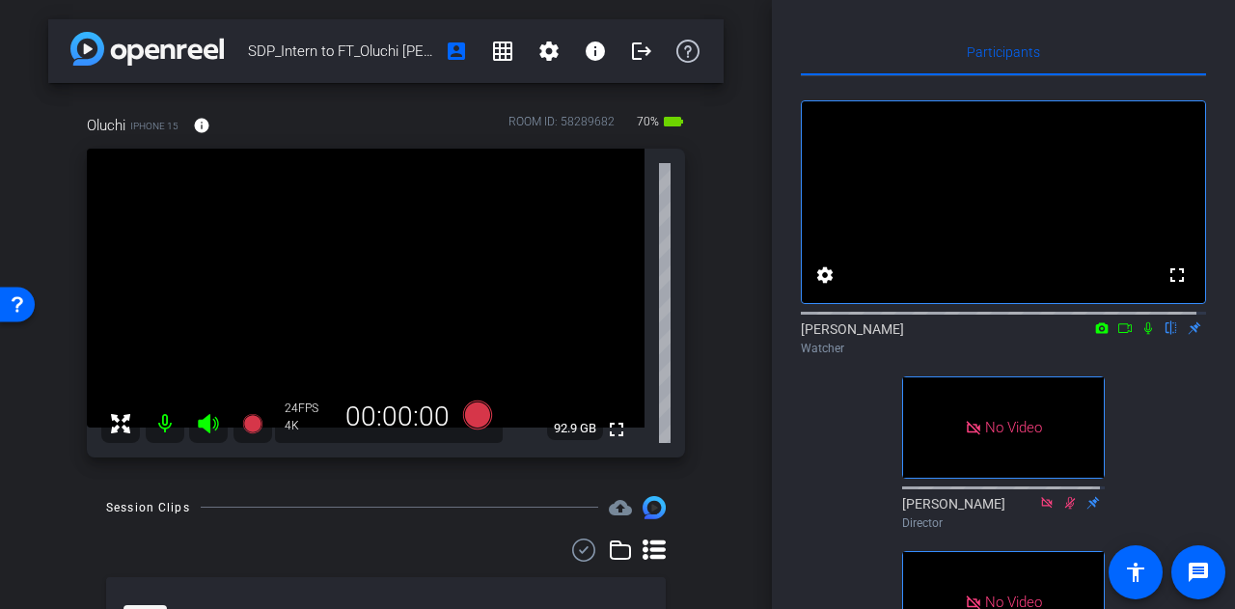
click at [1119, 335] on icon at bounding box center [1124, 328] width 15 height 14
click at [1167, 335] on icon at bounding box center [1171, 328] width 8 height 13
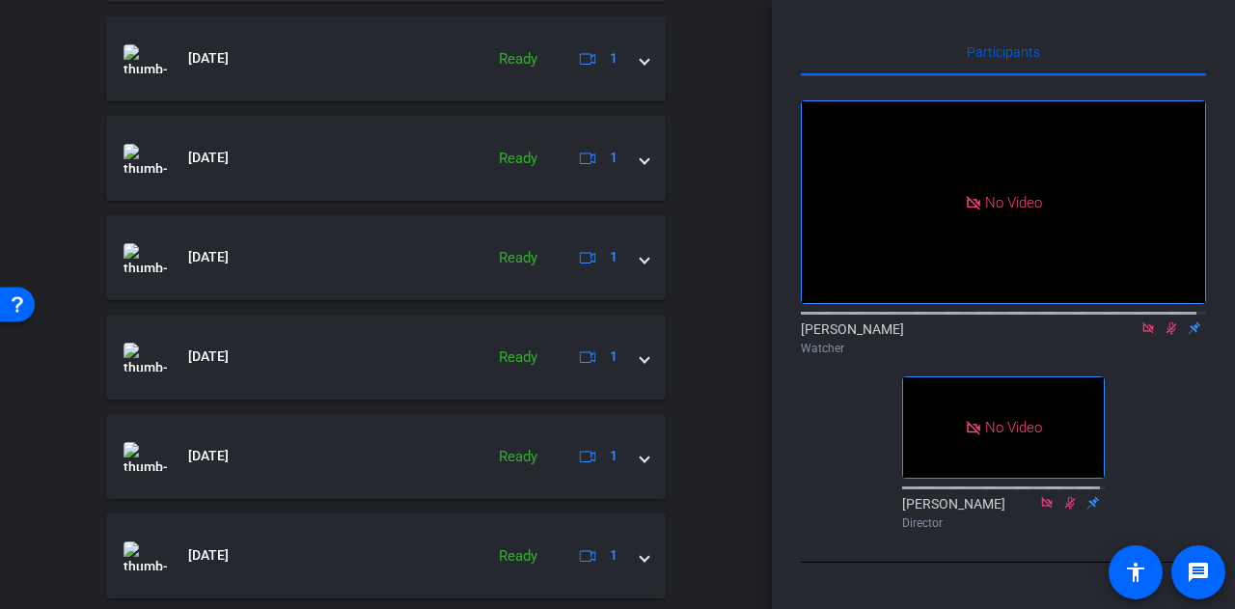
scroll to position [1029, 0]
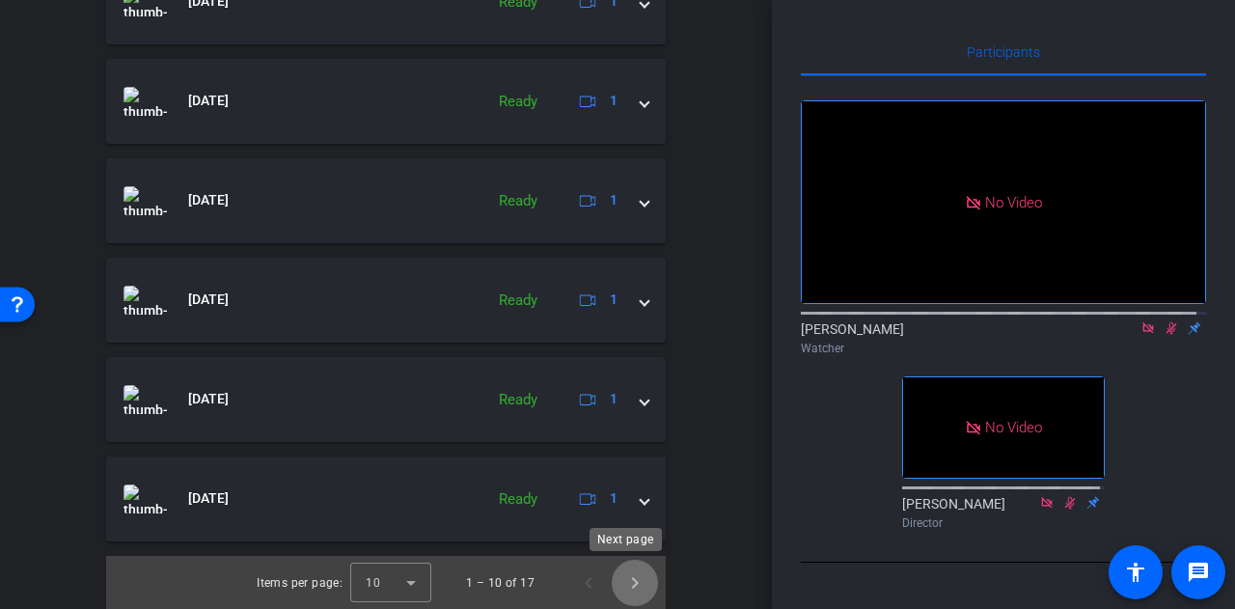
click at [620, 583] on span "Next page" at bounding box center [635, 583] width 46 height 46
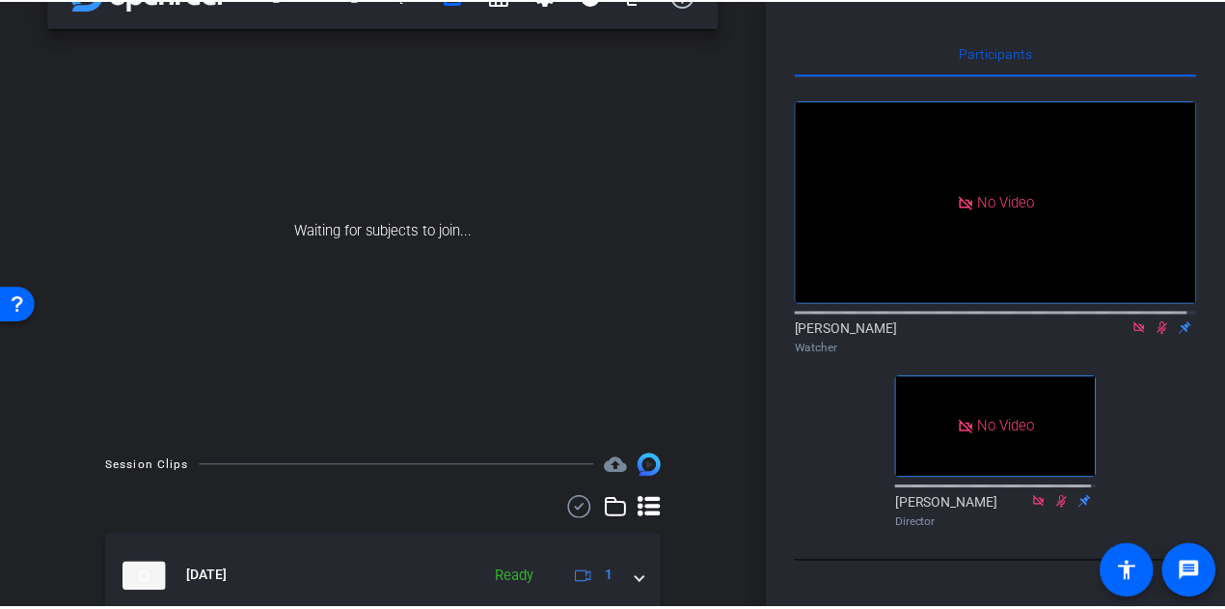
scroll to position [0, 0]
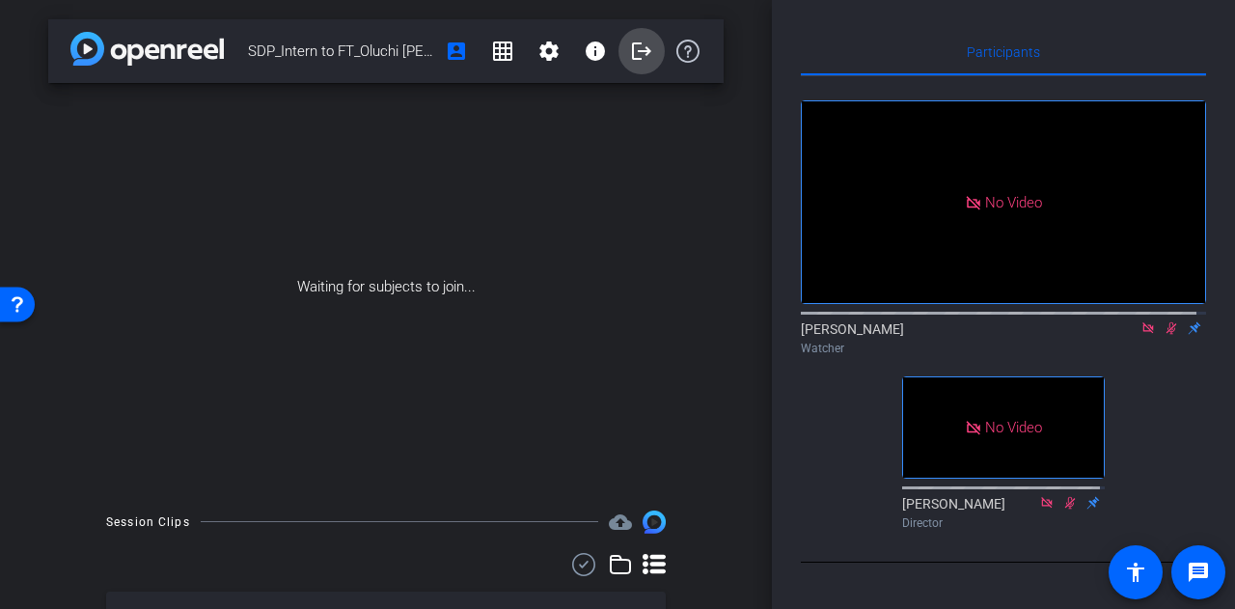
click at [637, 65] on span at bounding box center [641, 51] width 46 height 46
